Goal: Find specific page/section: Find specific page/section

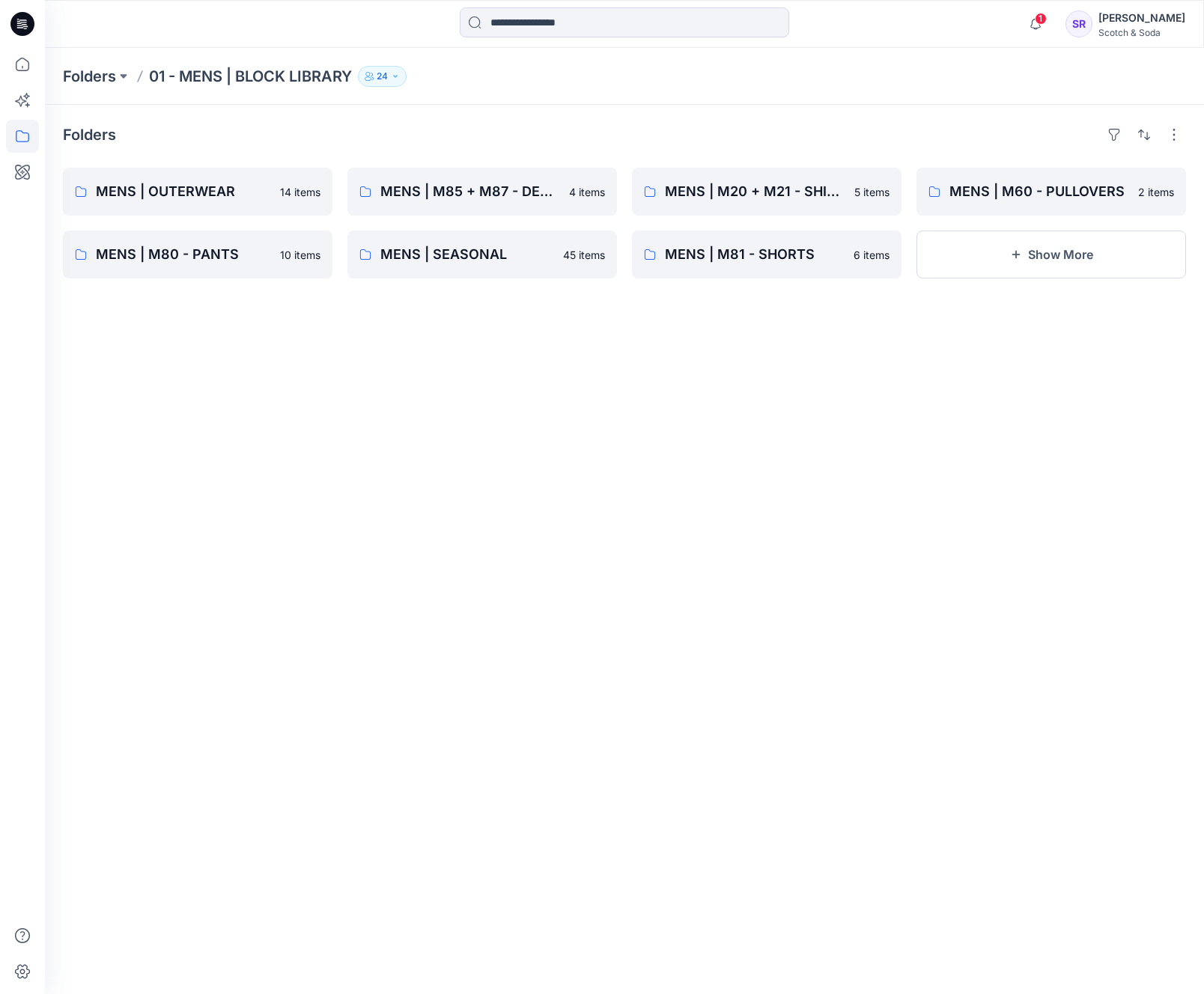
click at [192, 74] on p "01 - MENS | BLOCK LIBRARY" at bounding box center [250, 76] width 203 height 21
click at [737, 197] on p "MENS | M20 + M21 - SHIRTS" at bounding box center [754, 191] width 180 height 21
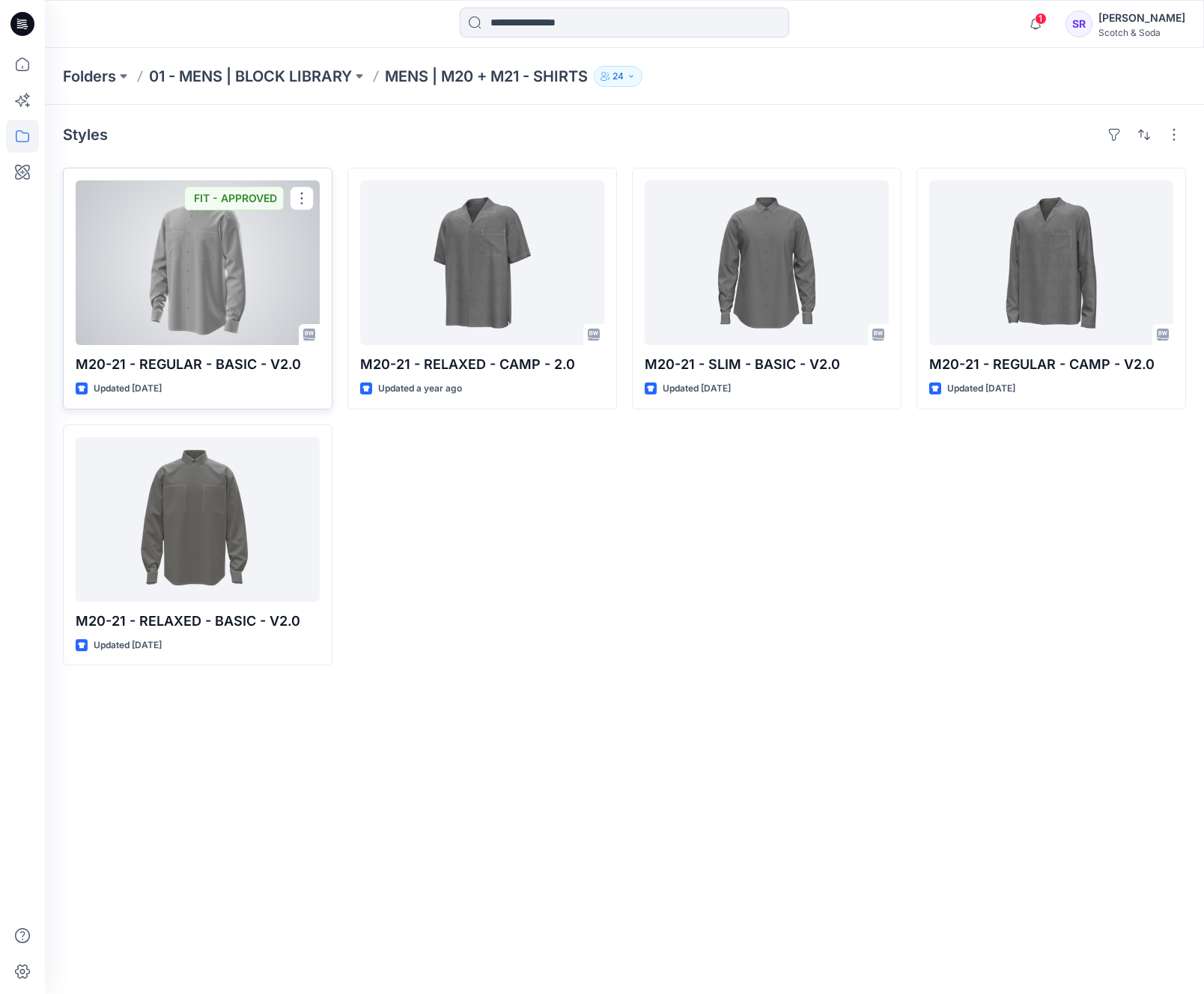
click at [183, 331] on div at bounding box center [197, 263] width 244 height 165
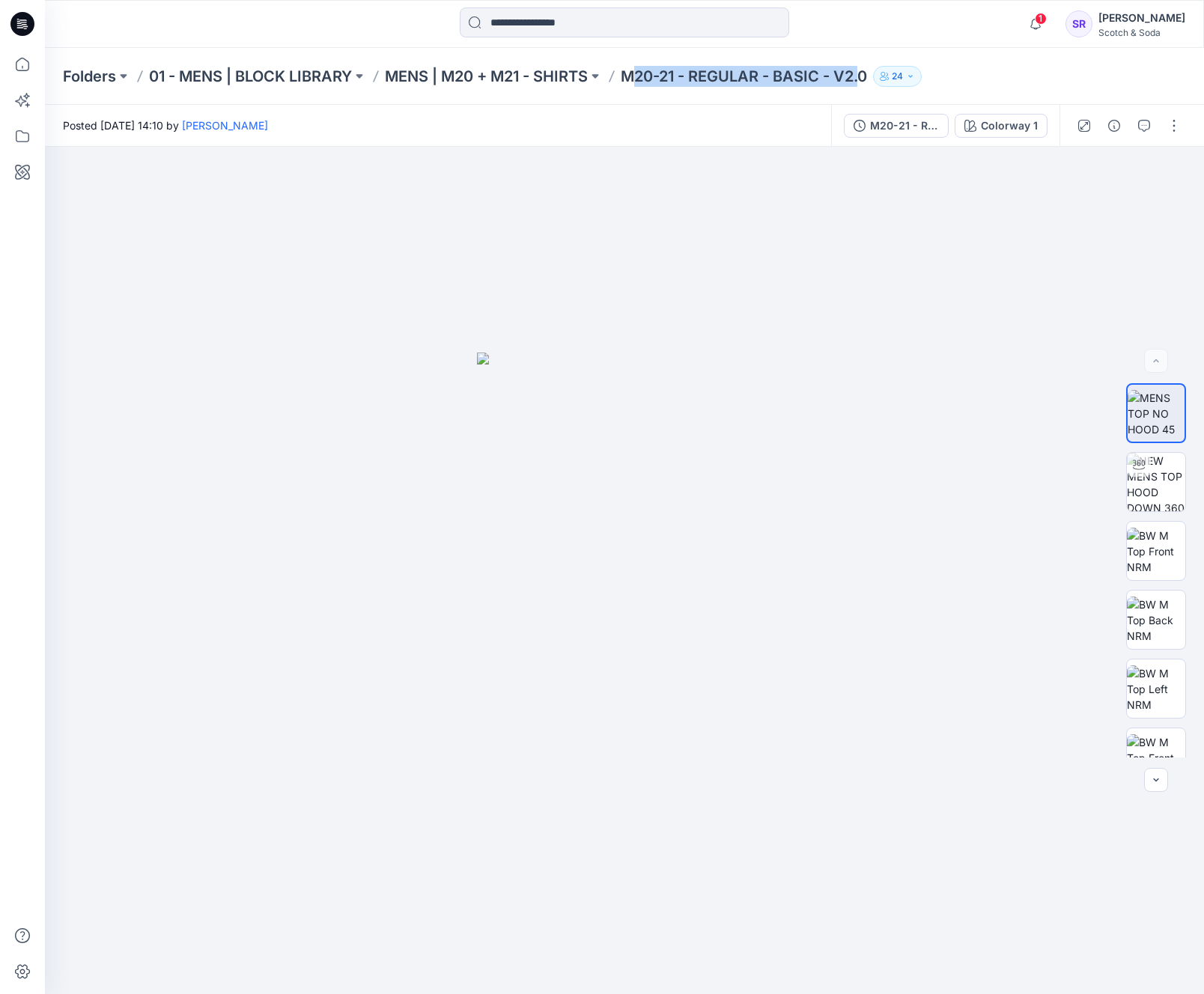
drag, startPoint x: 637, startPoint y: 75, endPoint x: 690, endPoint y: 74, distance: 53.0
click at [867, 86] on p "M20-21 - REGULAR - BASIC - V2.0" at bounding box center [744, 76] width 247 height 21
drag, startPoint x: 628, startPoint y: 77, endPoint x: 877, endPoint y: 80, distance: 249.0
click at [877, 80] on div "Folders 01 - MENS | BLOCK LIBRARY MENS | M20 + M21 - SHIRTS M20-21 - REGULAR - …" at bounding box center [566, 76] width 1006 height 21
copy p "M20-21 - REGULAR - BASIC - V2.0"
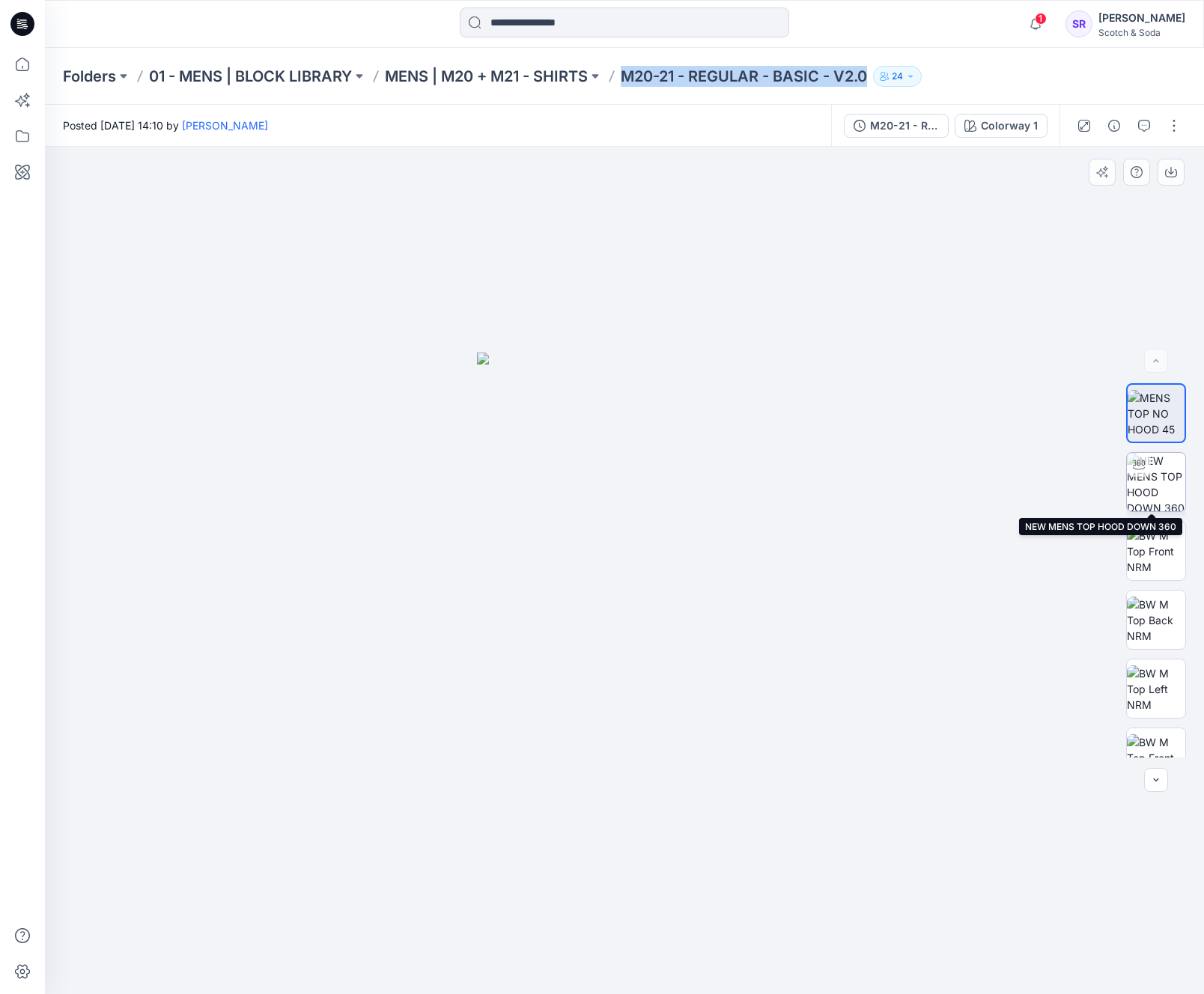
click at [1154, 496] on img at bounding box center [1155, 482] width 58 height 58
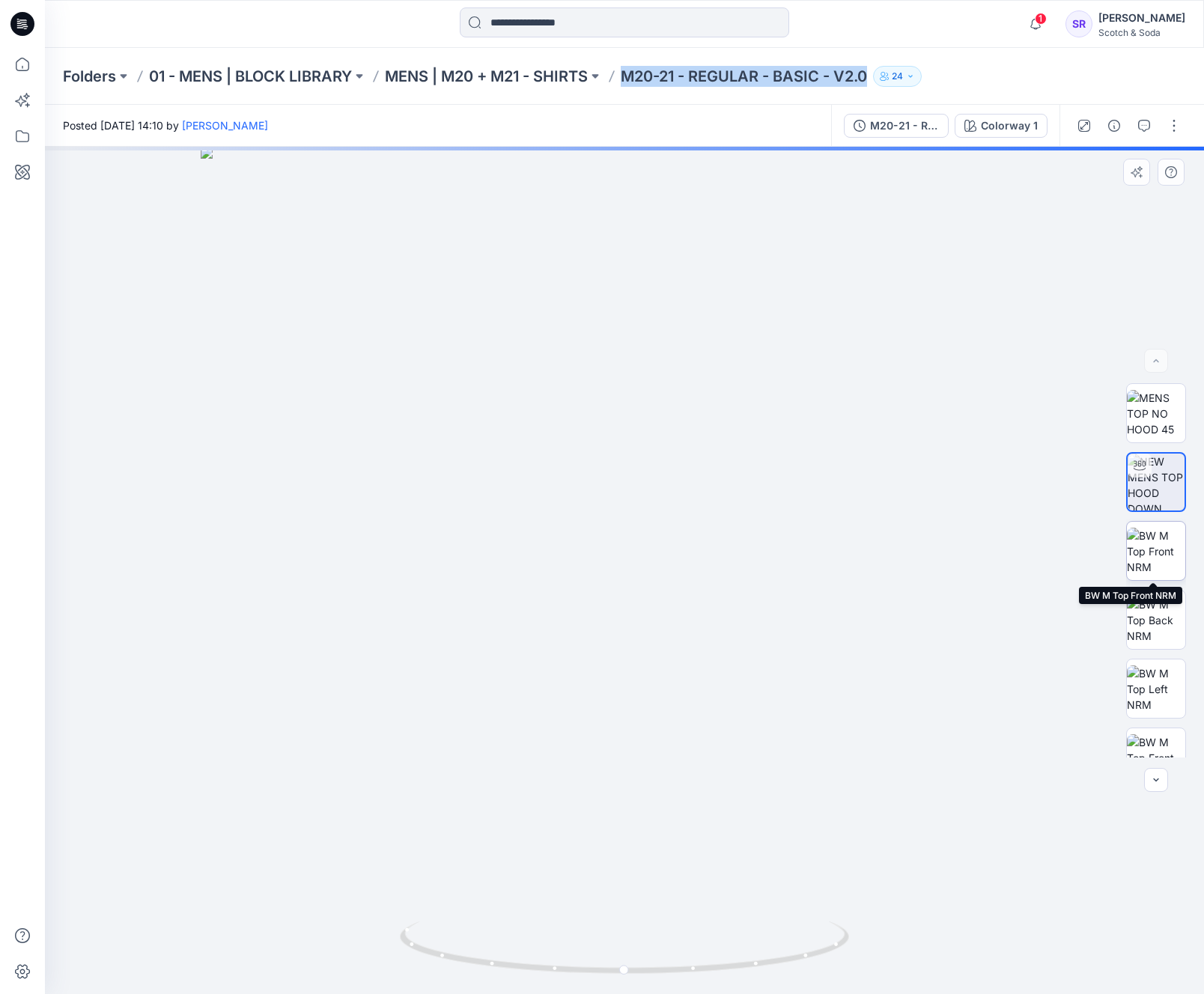
click at [1158, 558] on img at bounding box center [1155, 551] width 58 height 47
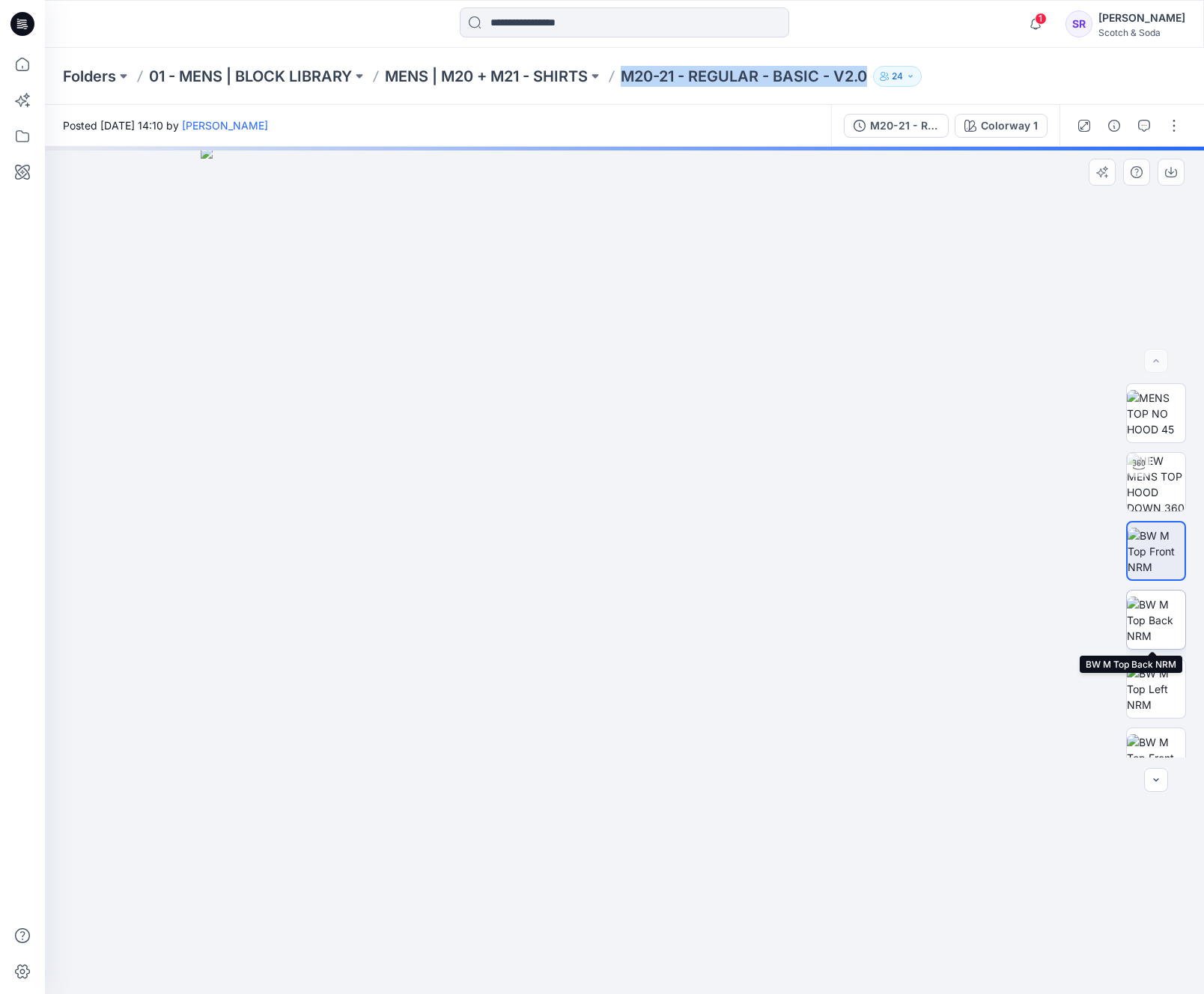
click at [1151, 623] on img at bounding box center [1155, 619] width 58 height 47
click at [1157, 691] on img at bounding box center [1155, 688] width 58 height 47
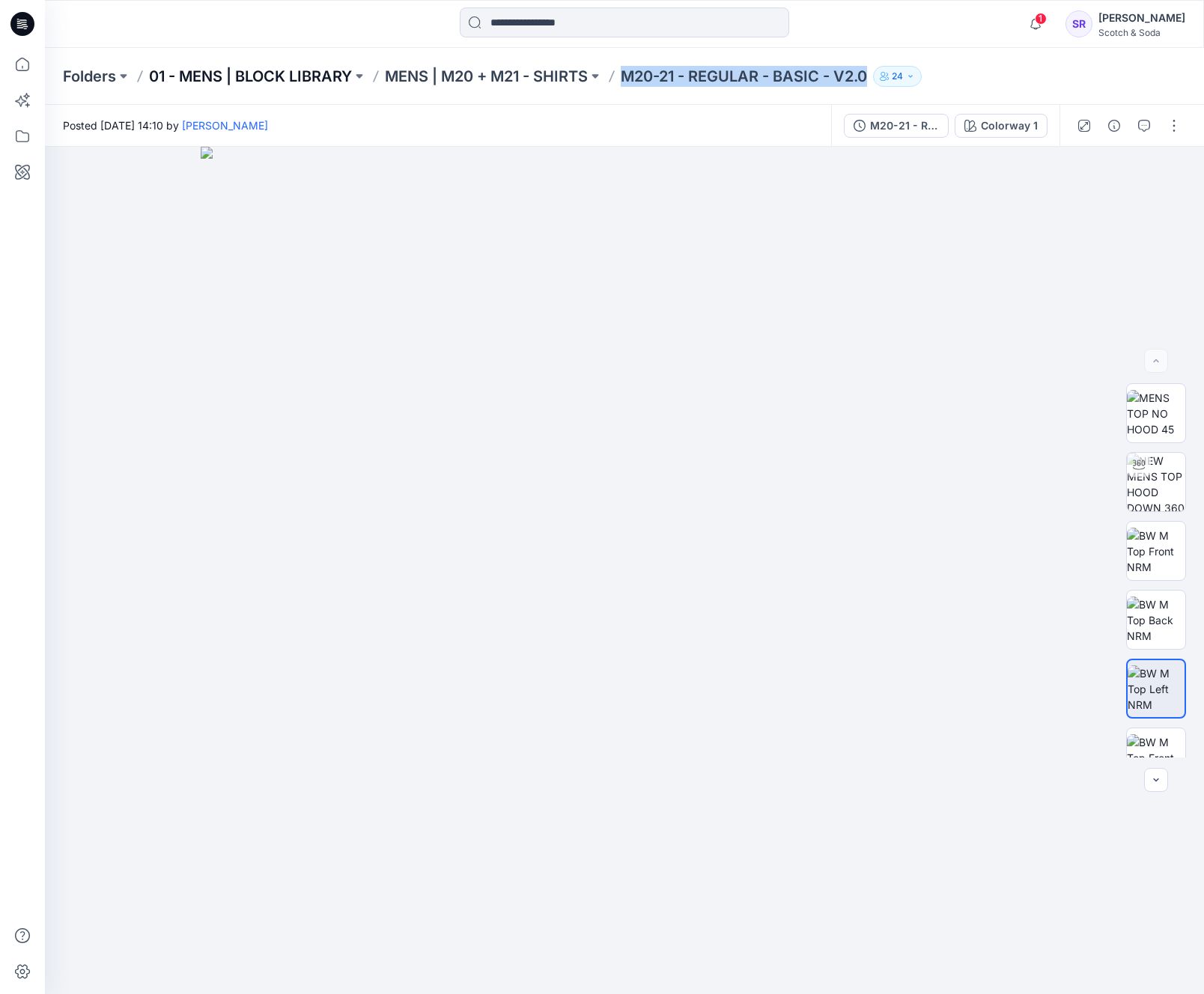
click at [263, 77] on p "01 - MENS | BLOCK LIBRARY" at bounding box center [250, 76] width 203 height 21
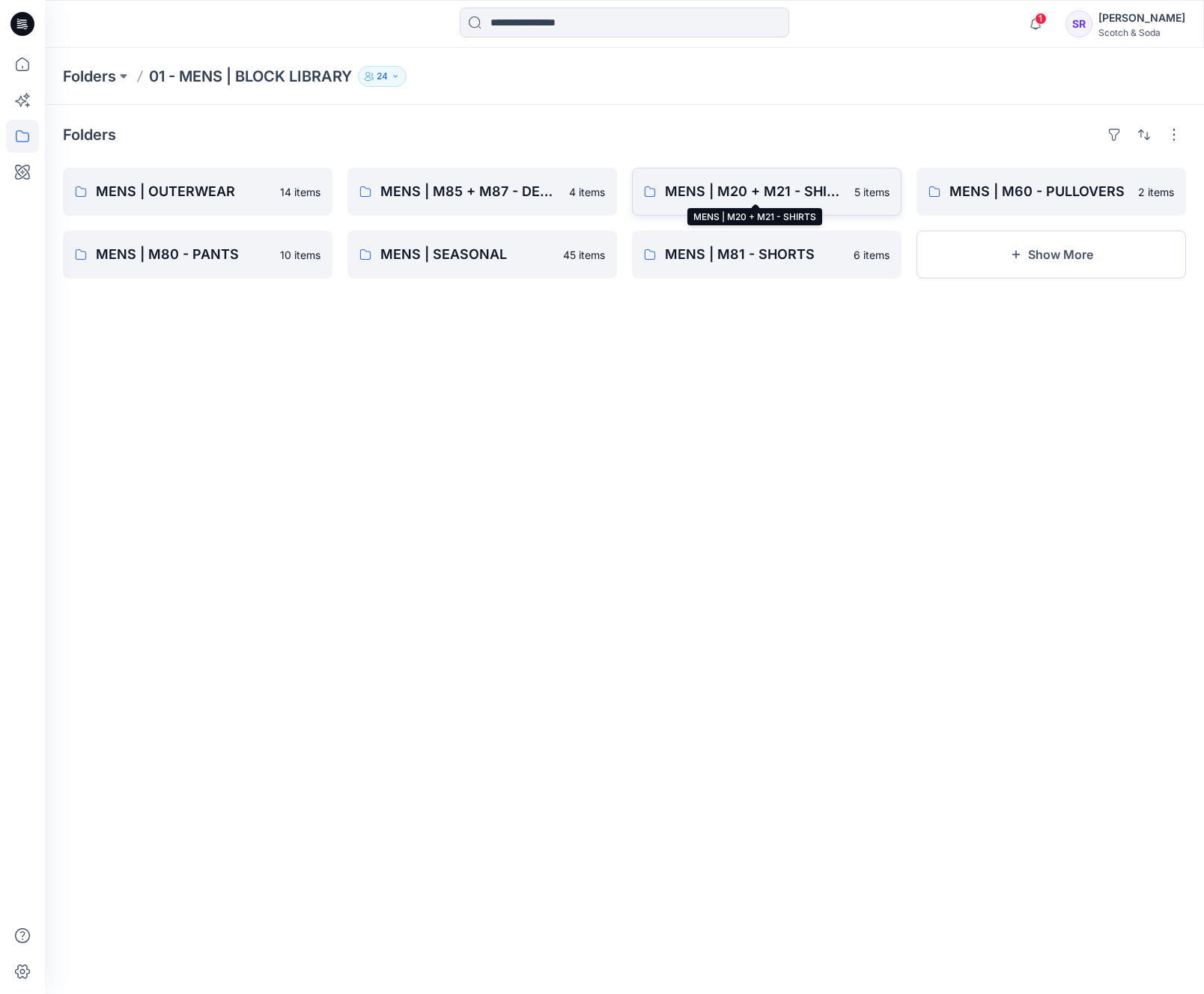
click at [716, 189] on p "MENS | M20 + M21 - SHIRTS" at bounding box center [754, 191] width 180 height 21
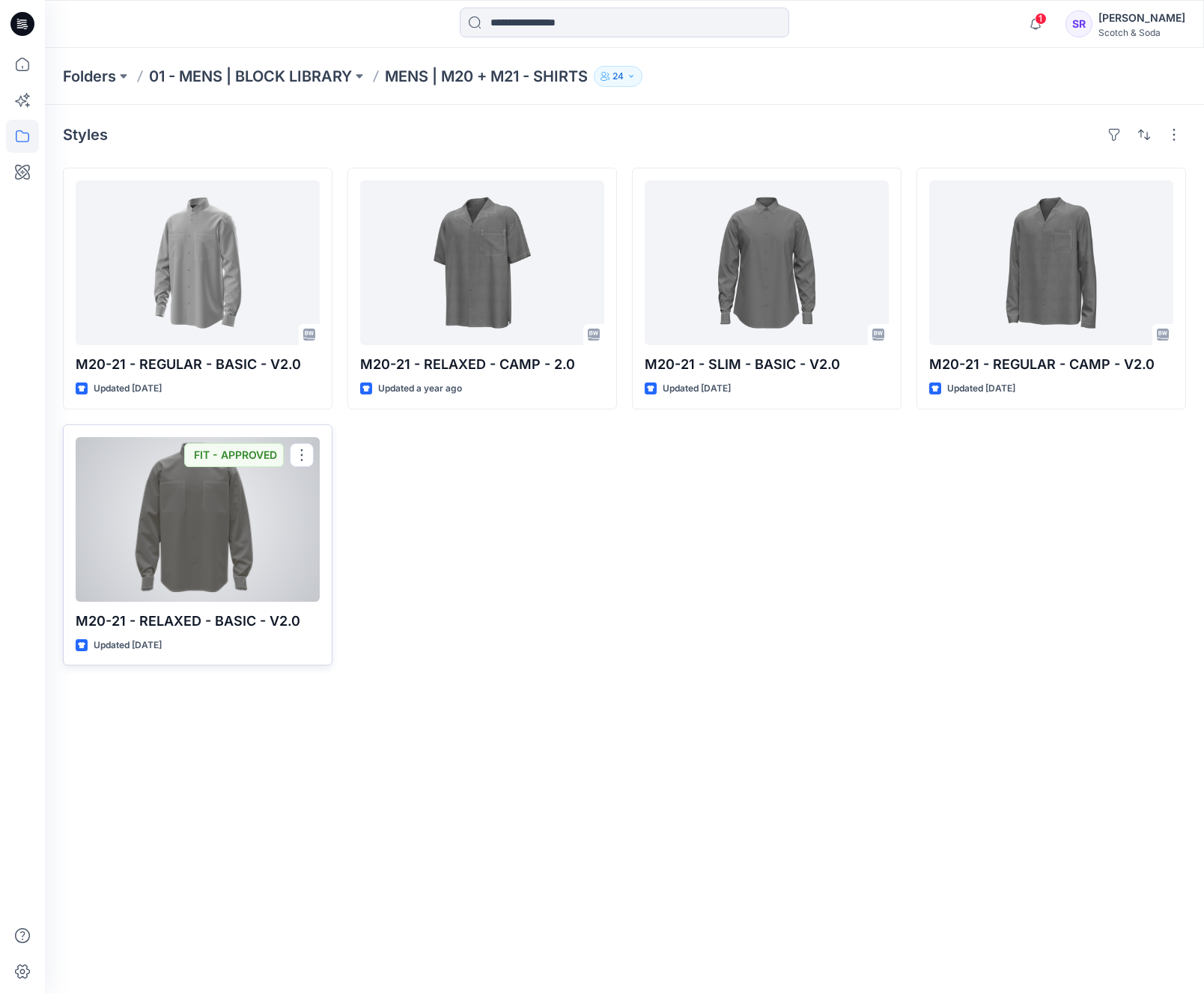
click at [185, 553] on div at bounding box center [197, 519] width 244 height 165
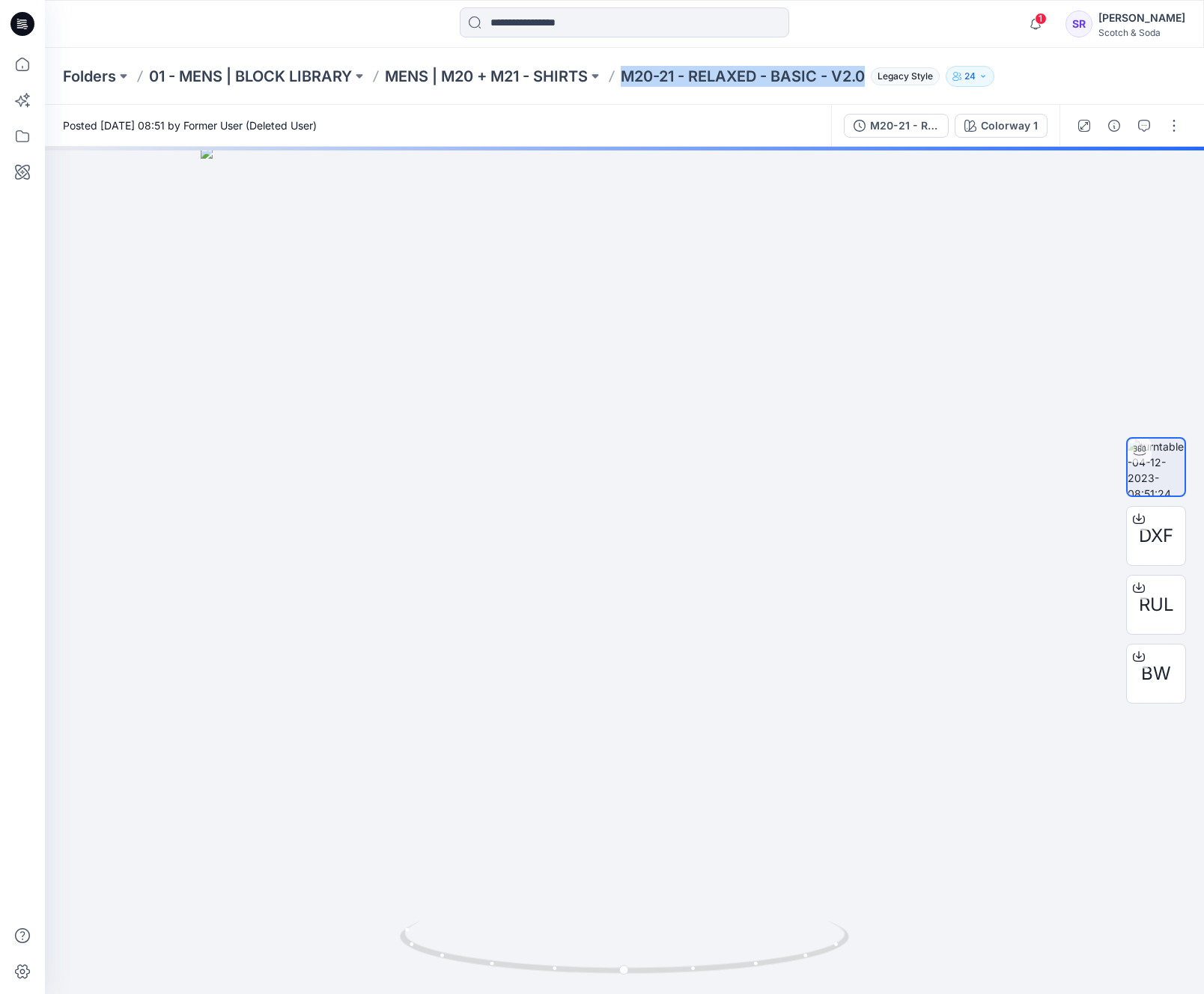
drag, startPoint x: 630, startPoint y: 80, endPoint x: 870, endPoint y: 79, distance: 240.0
click at [865, 79] on p "M20-21 - RELAXED - BASIC - V2.0" at bounding box center [742, 76] width 244 height 21
copy p "M20-21 - RELAXED - BASIC - V2.0"
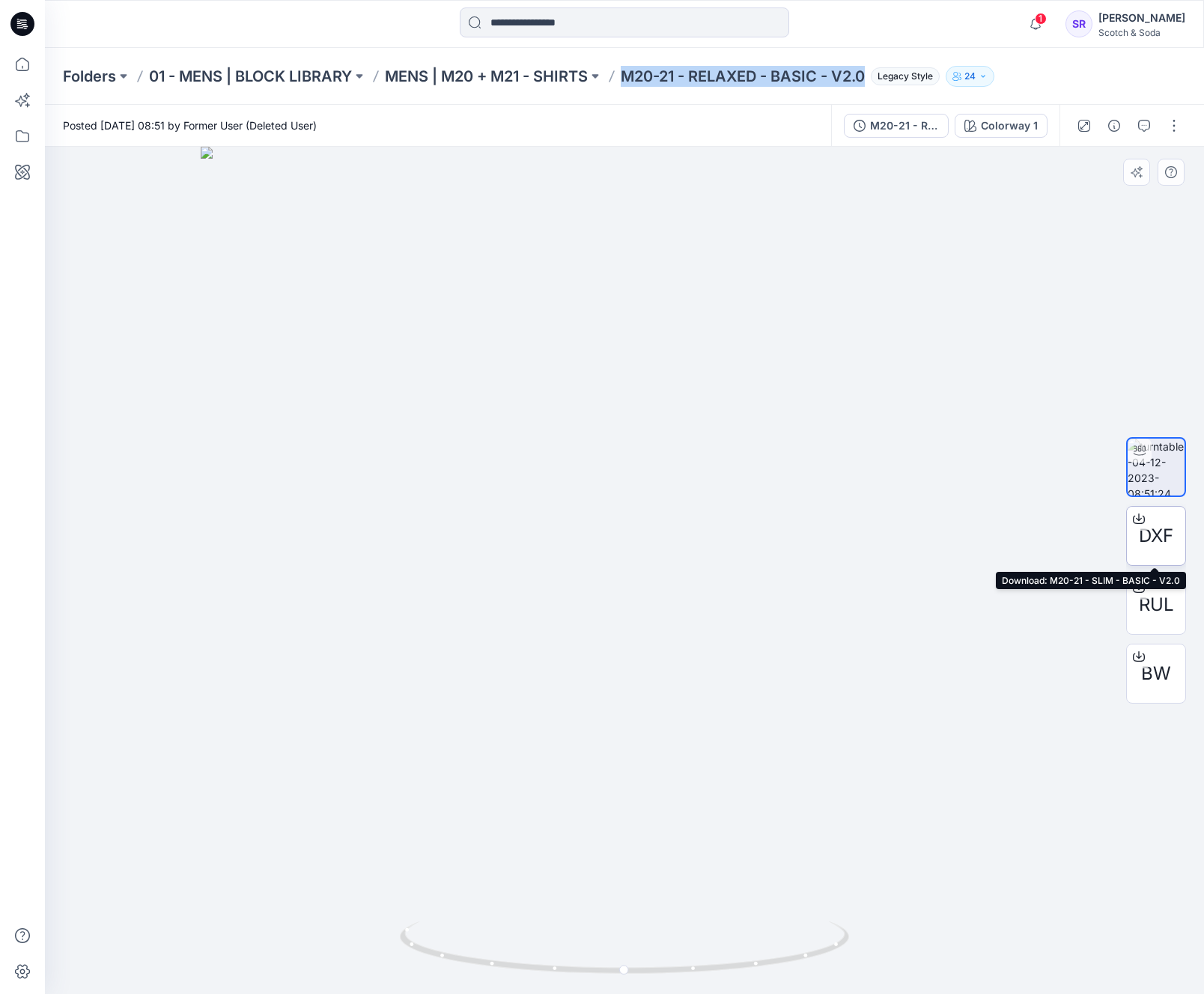
click at [1147, 541] on span "DXF" at bounding box center [1155, 536] width 34 height 27
